Goal: Task Accomplishment & Management: Manage account settings

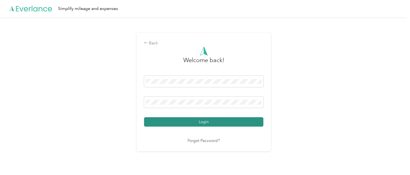
click at [200, 122] on button "Login" at bounding box center [203, 121] width 119 height 9
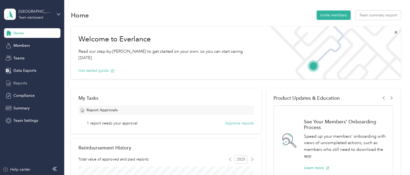
click at [27, 83] on span "Reports" at bounding box center [20, 83] width 14 height 6
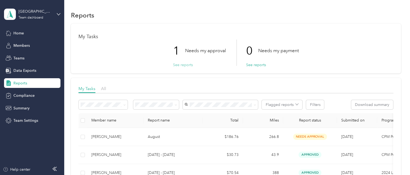
click at [178, 64] on button "See reports" at bounding box center [183, 65] width 20 height 6
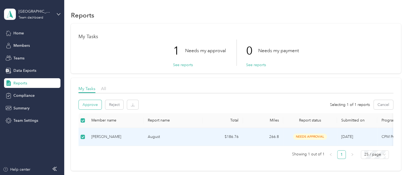
click at [89, 103] on button "Approve" at bounding box center [90, 104] width 23 height 9
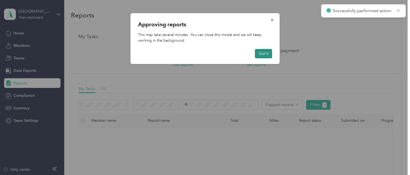
click at [264, 54] on button "Got it" at bounding box center [263, 53] width 17 height 9
